Goal: Navigation & Orientation: Find specific page/section

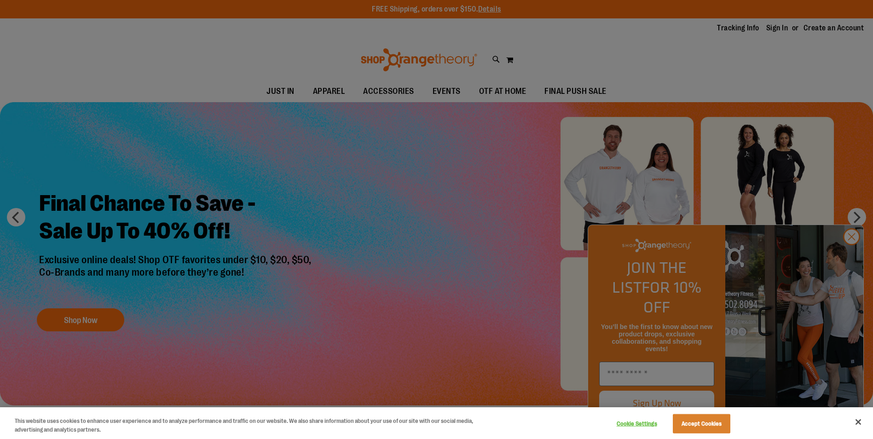
click at [861, 216] on div at bounding box center [436, 219] width 873 height 439
click at [373, 128] on div at bounding box center [436, 219] width 873 height 439
click at [860, 420] on button "Close" at bounding box center [858, 422] width 20 height 20
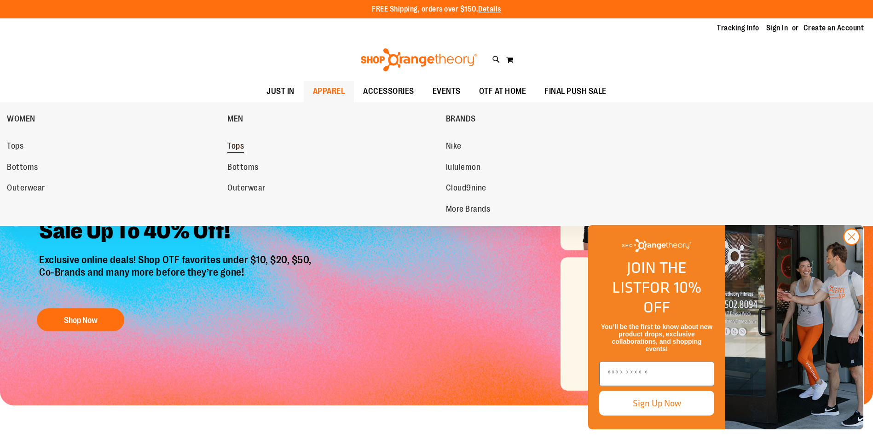
click at [234, 143] on span "Tops" at bounding box center [235, 147] width 17 height 12
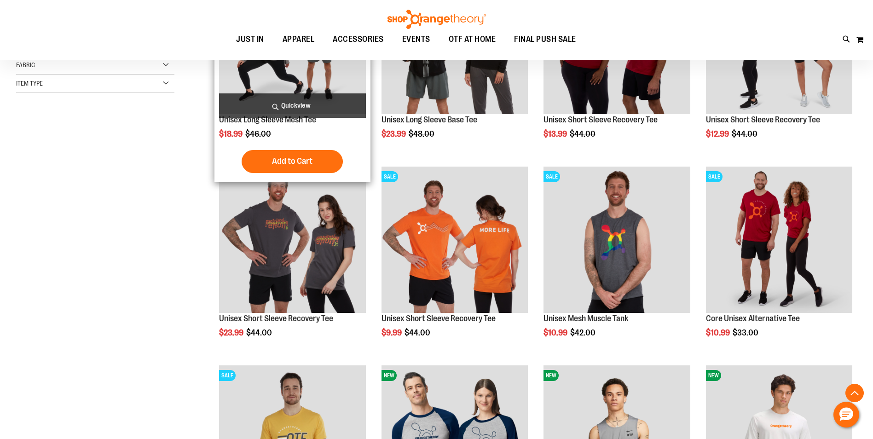
scroll to position [276, 0]
